Goal: Communication & Community: Answer question/provide support

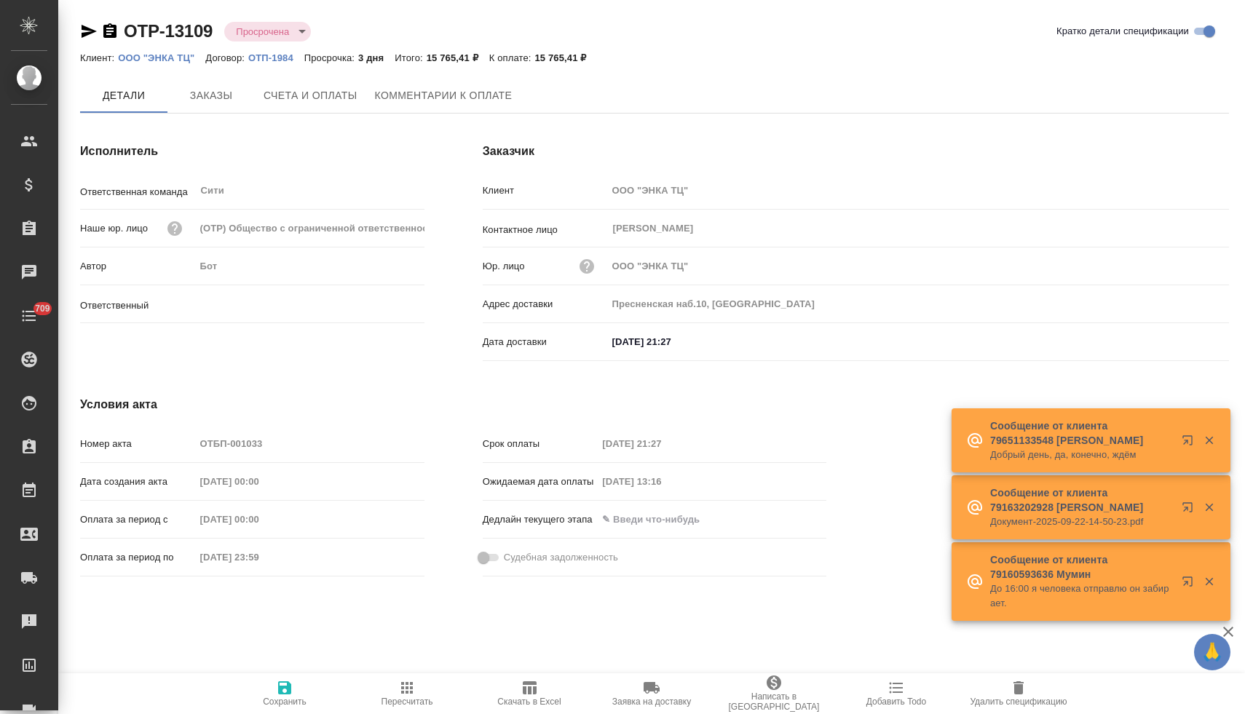
type input "[PERSON_NAME]"
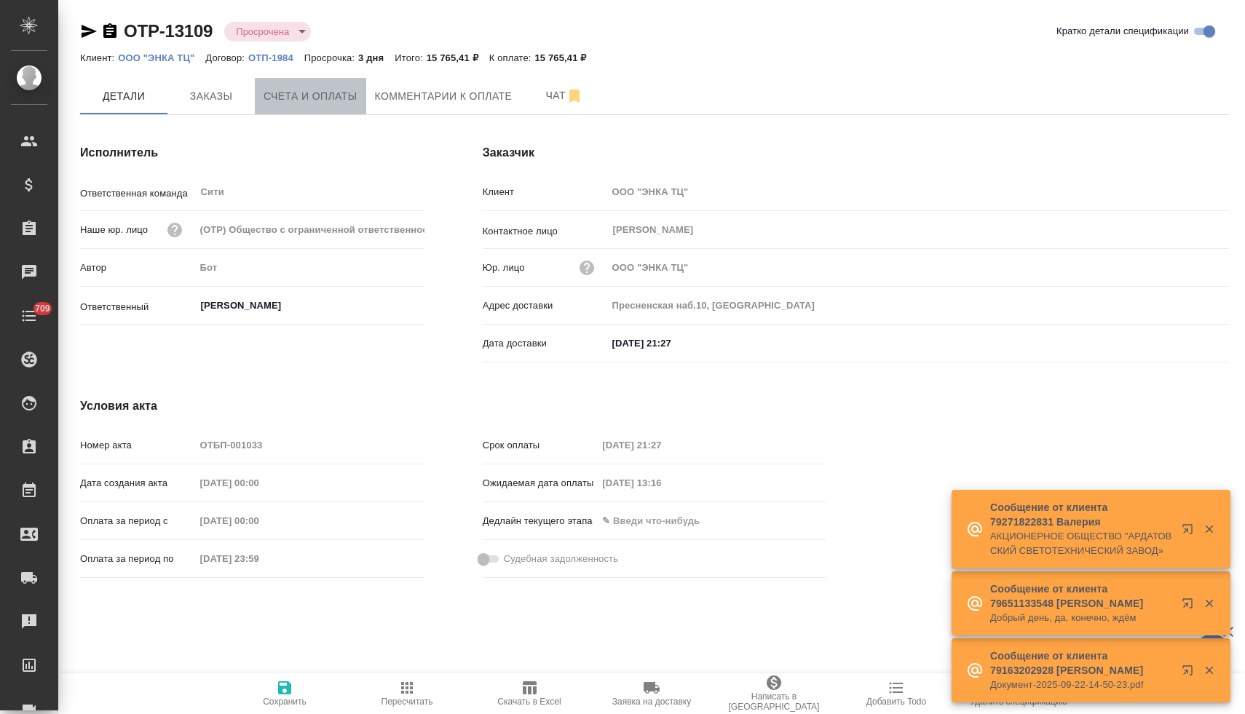
click at [342, 99] on span "Счета и оплаты" at bounding box center [310, 96] width 94 height 18
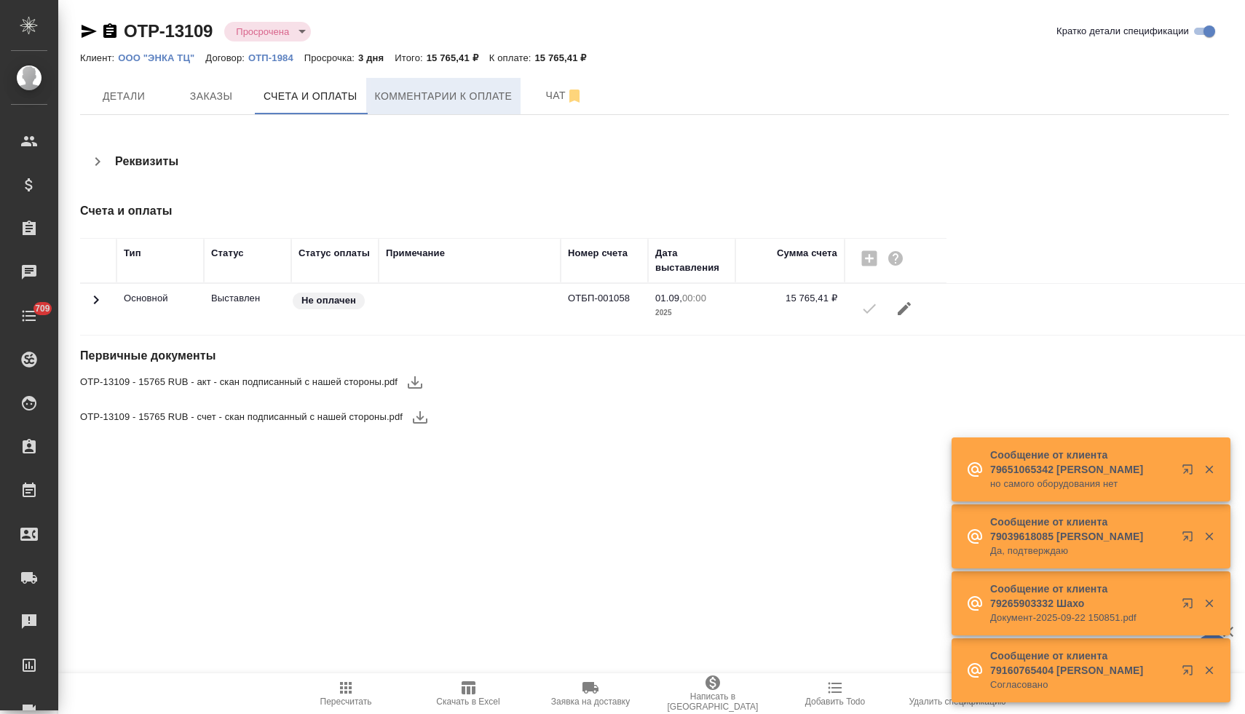
click at [451, 103] on span "Комментарии к оплате" at bounding box center [444, 96] width 138 height 18
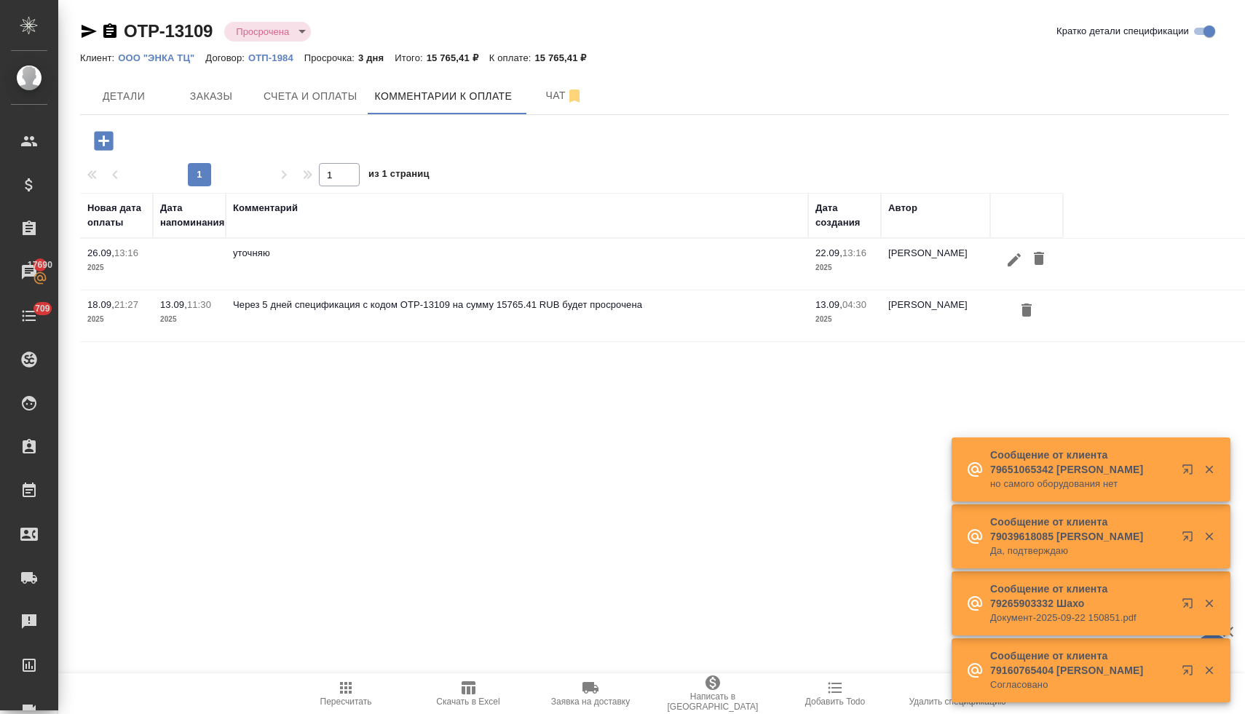
click at [1007, 258] on icon "button" at bounding box center [1013, 259] width 17 height 17
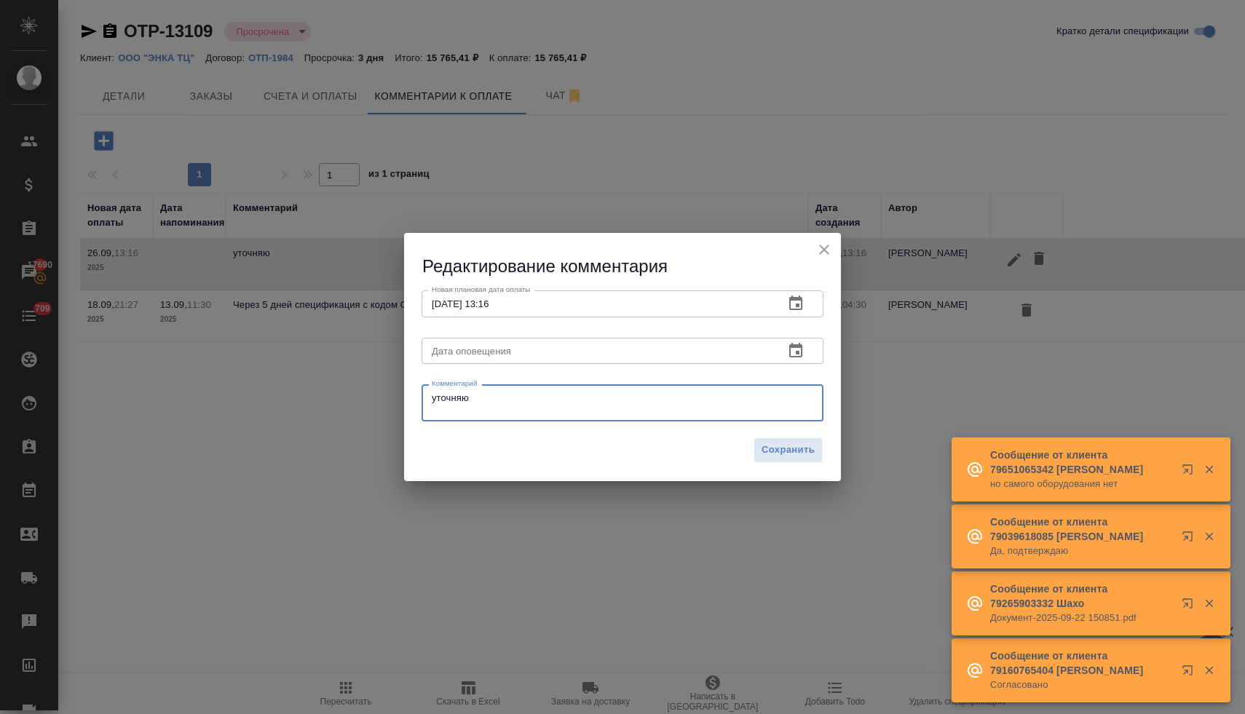
drag, startPoint x: 477, startPoint y: 402, endPoint x: 392, endPoint y: 388, distance: 87.1
click at [392, 388] on div "Редактирование комментария Новая плановая дата оплаты 26.09.2025 13:16 Новая пл…" at bounding box center [622, 357] width 1245 height 714
paste textarea "Надежда, здравствуйте, Счет оформлен на оплату и ждет своей очереди."
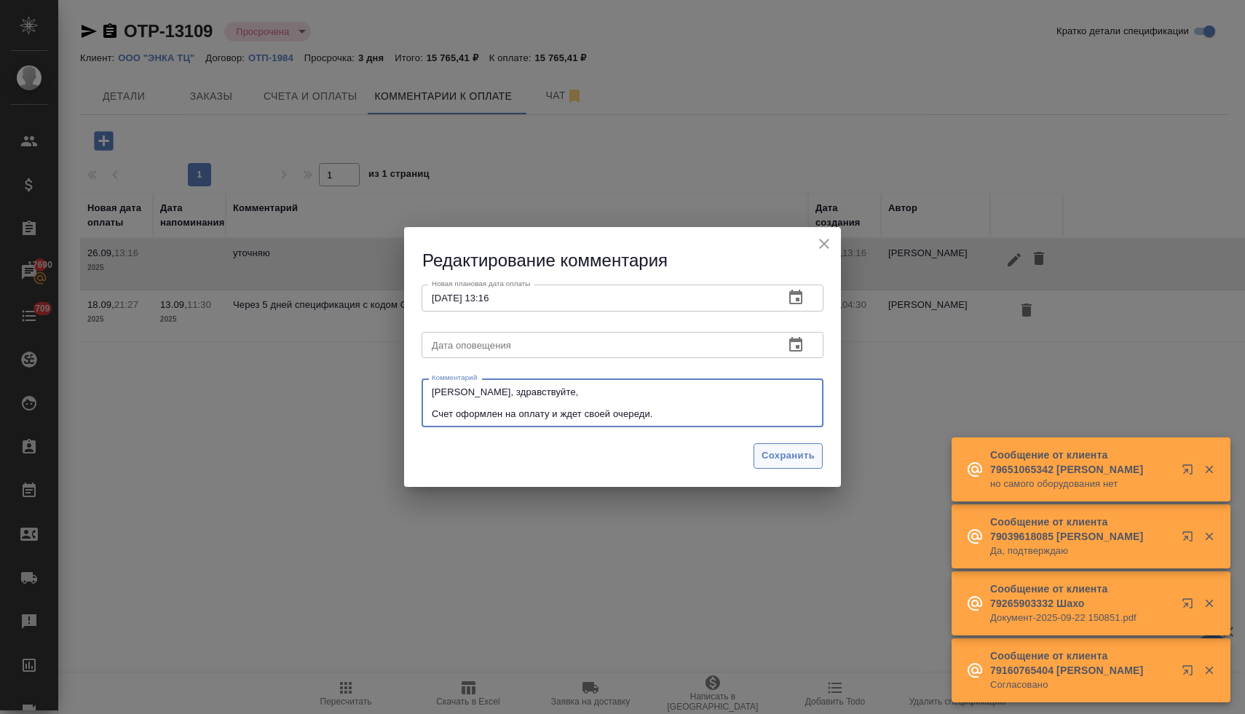
type textarea "Надежда, здравствуйте, Счет оформлен на оплату и ждет своей очереди."
click at [805, 456] on span "Сохранить" at bounding box center [787, 456] width 53 height 17
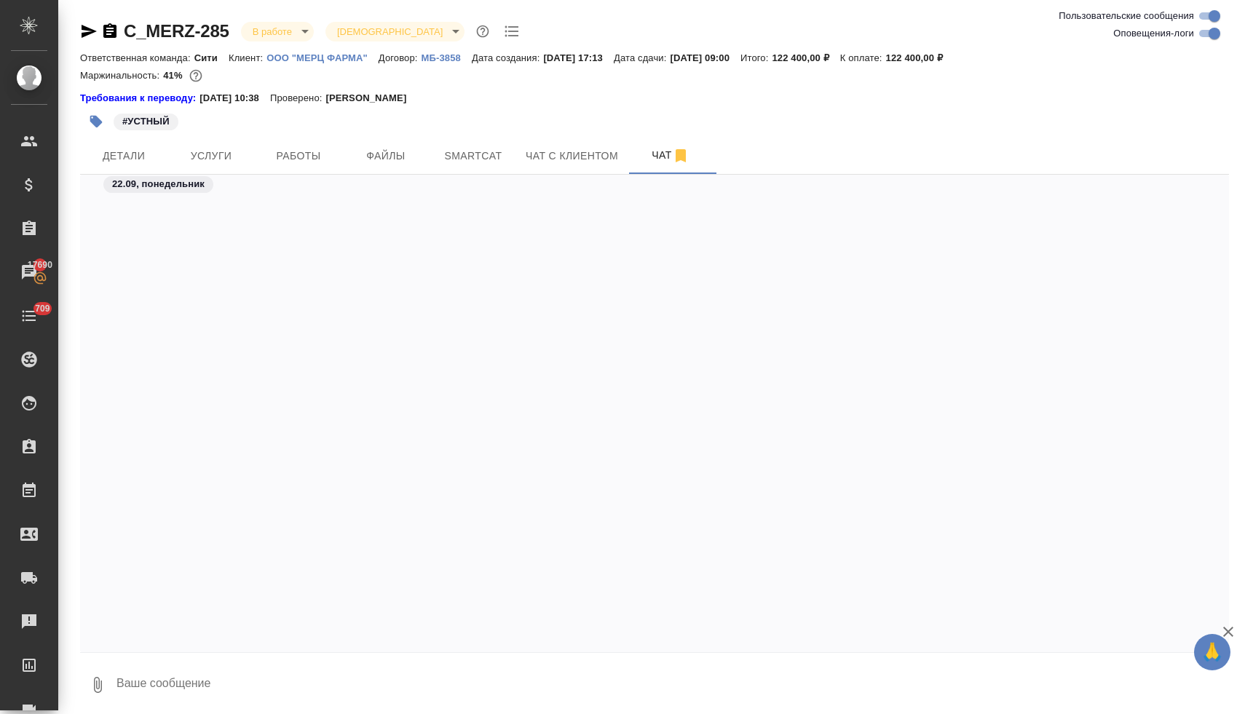
scroll to position [9423, 0]
